Goal: Task Accomplishment & Management: Manage account settings

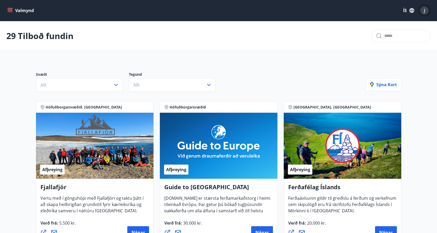
click at [423, 9] on div "J" at bounding box center [424, 10] width 8 height 8
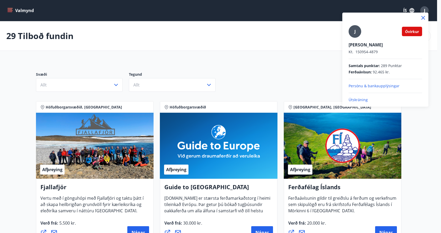
click at [353, 31] on div "J" at bounding box center [354, 31] width 13 height 13
click at [353, 39] on input "J" at bounding box center [383, 42] width 71 height 6
click at [373, 84] on p "Persónu & bankaupplýsingar" at bounding box center [384, 85] width 73 height 5
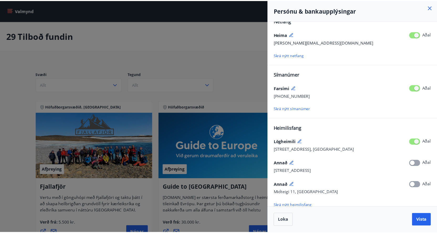
scroll to position [26, 0]
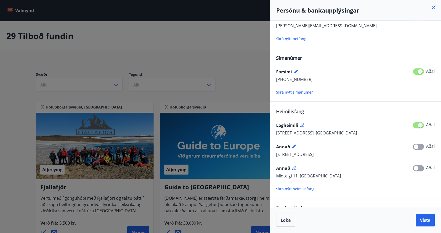
click at [433, 6] on icon at bounding box center [433, 7] width 6 height 6
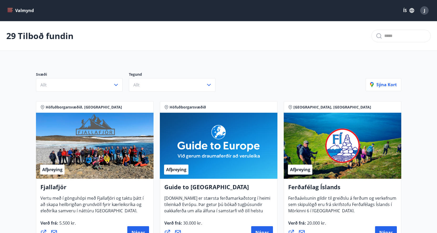
click at [9, 10] on icon "menu" at bounding box center [10, 9] width 5 height 1
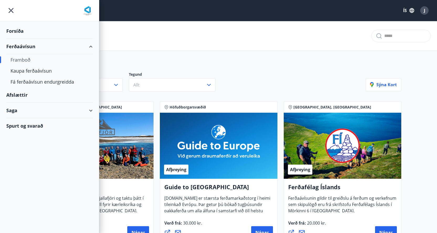
click at [34, 110] on div "Saga" at bounding box center [49, 110] width 86 height 15
click at [18, 145] on div "Inneign" at bounding box center [49, 145] width 78 height 11
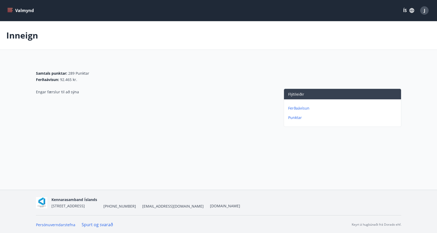
click at [302, 108] on p "Ferðaávísun" at bounding box center [343, 108] width 111 height 5
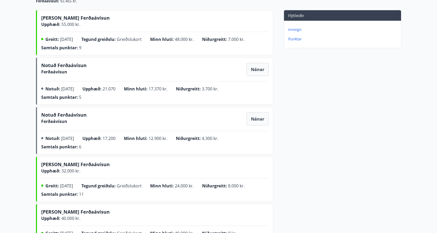
scroll to position [26, 0]
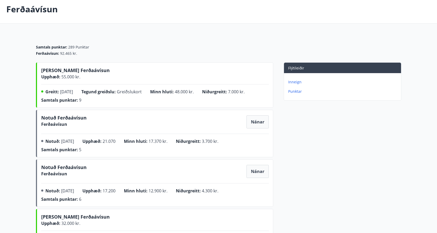
click at [294, 92] on p "Punktar" at bounding box center [343, 91] width 111 height 5
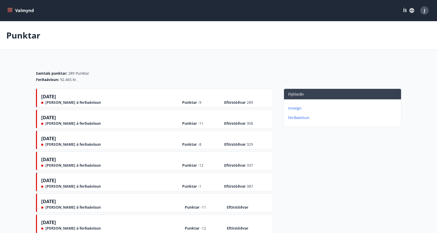
click at [294, 109] on p "Inneign" at bounding box center [343, 108] width 111 height 5
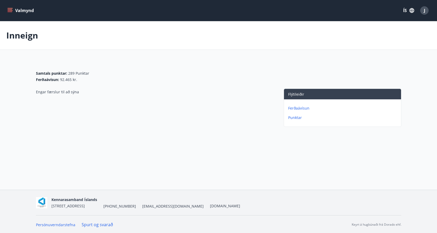
click at [297, 108] on p "Ferðaávísun" at bounding box center [343, 108] width 111 height 5
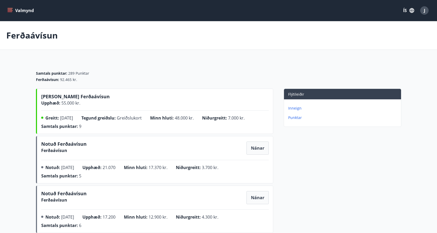
click at [10, 8] on icon "menu" at bounding box center [11, 8] width 6 height 1
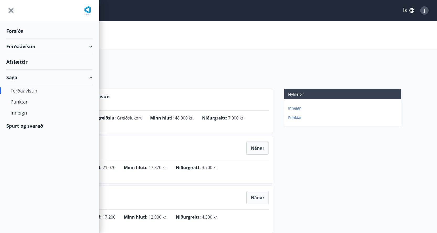
click at [29, 47] on div "Ferðaávísun" at bounding box center [49, 46] width 86 height 15
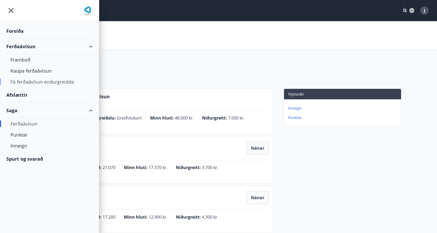
click at [33, 83] on div "Fá ferðaávísun endurgreidda" at bounding box center [49, 81] width 78 height 11
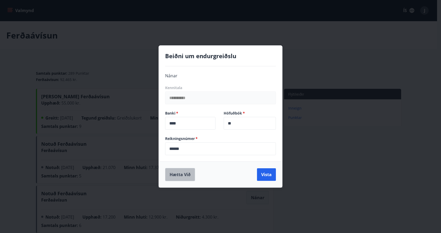
click at [182, 175] on button "Hætta við" at bounding box center [180, 174] width 30 height 13
